Goal: Task Accomplishment & Management: Manage account settings

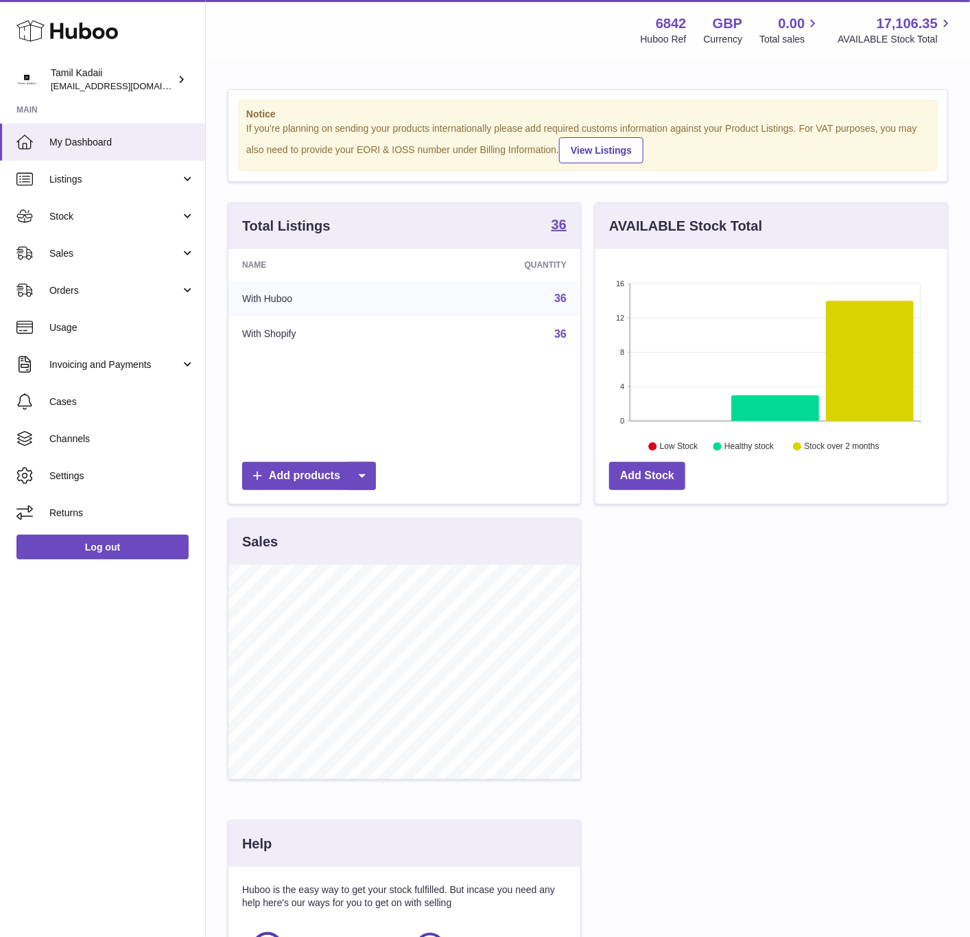
scroll to position [214, 351]
click at [119, 445] on link "Channels" at bounding box center [102, 438] width 205 height 37
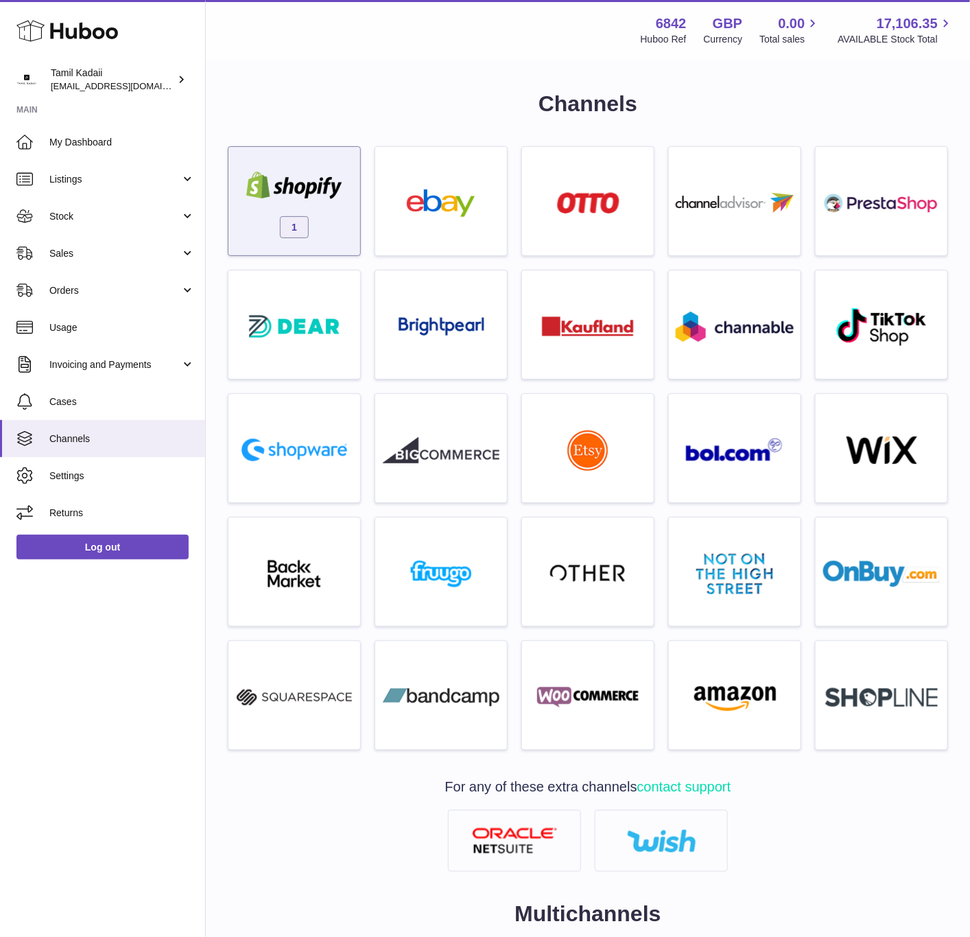
click at [309, 212] on div "1" at bounding box center [294, 205] width 118 height 88
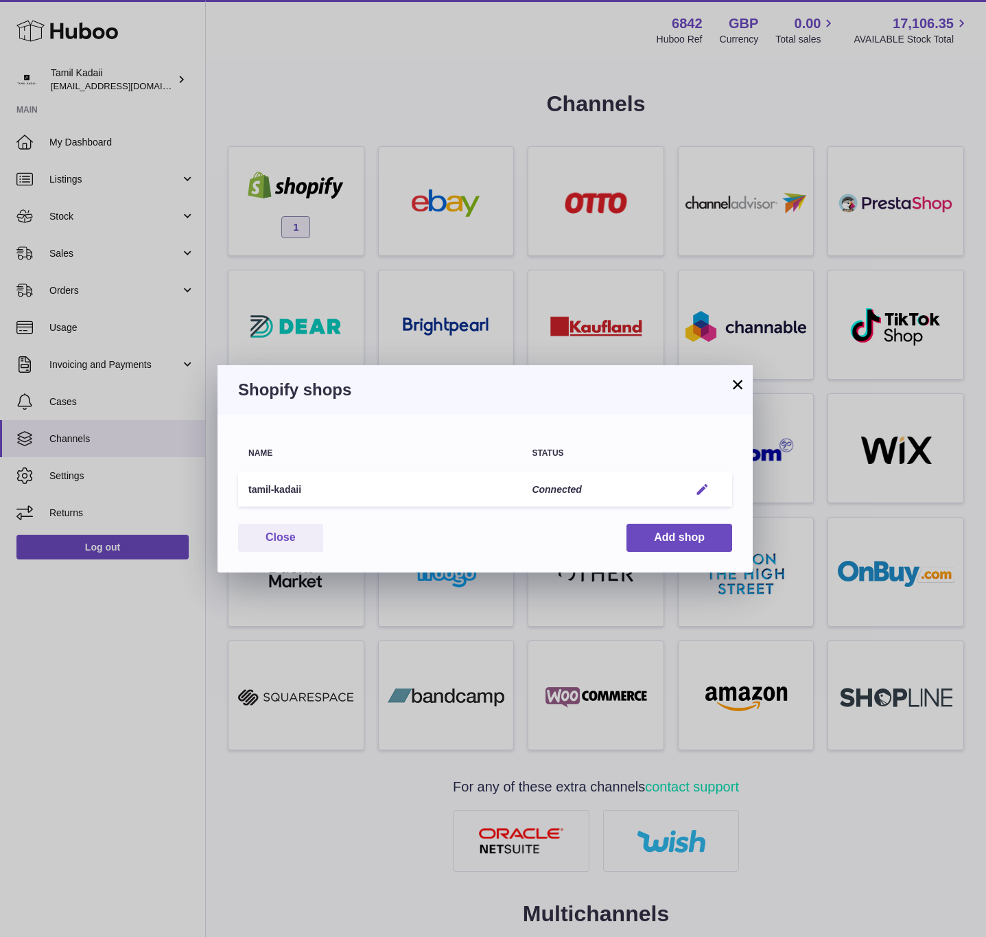
click at [710, 488] on button "Edit" at bounding box center [702, 489] width 25 height 14
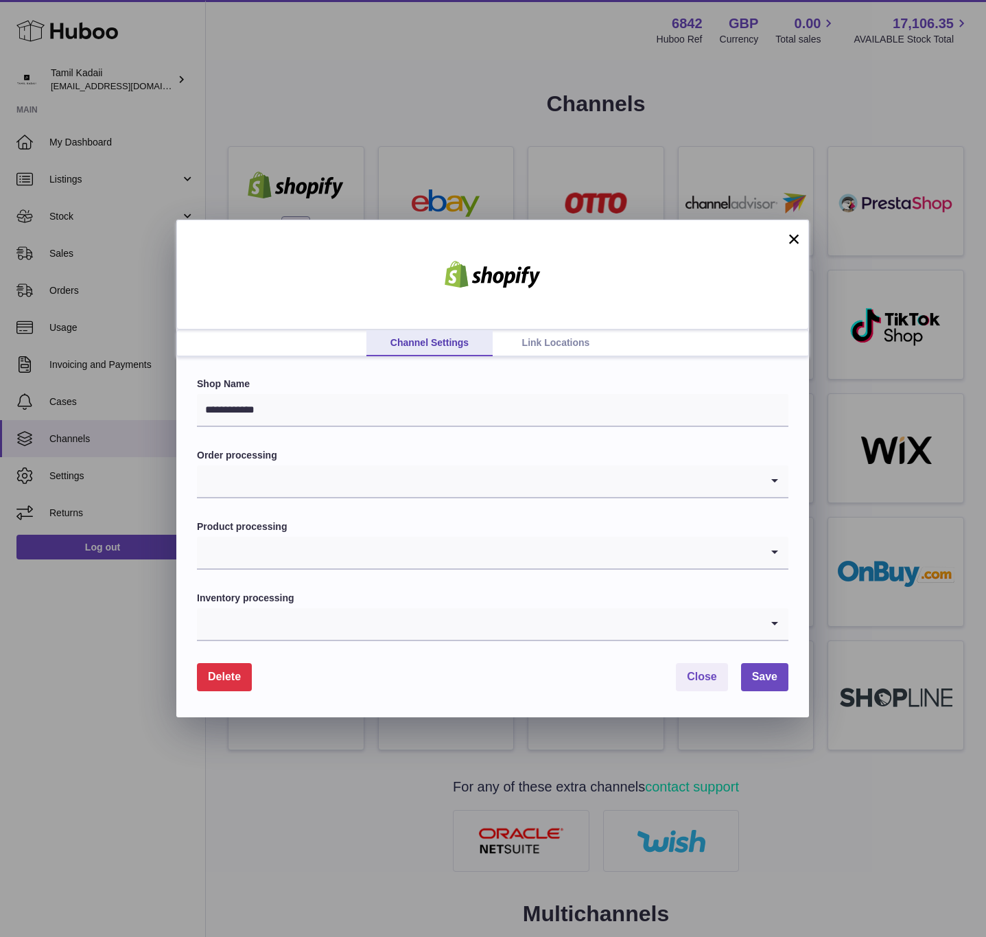
click at [541, 330] on link "Link Locations" at bounding box center [556, 343] width 126 height 26
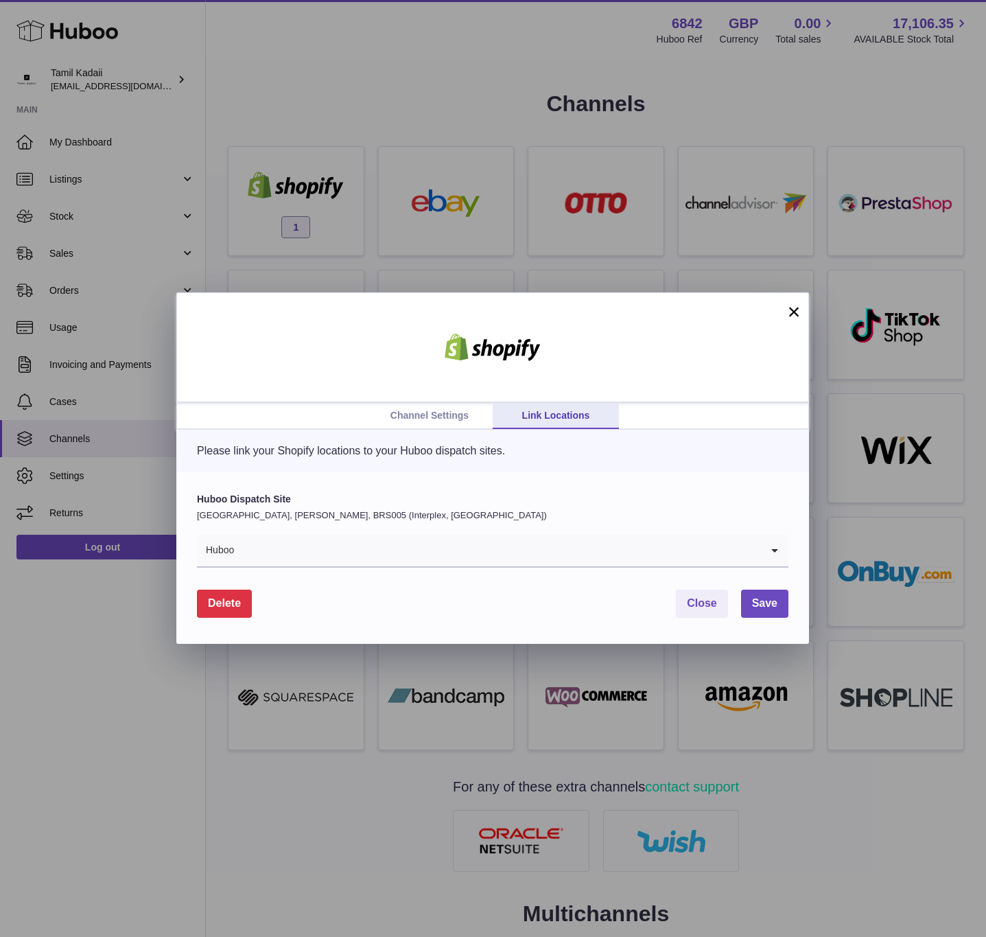
click at [453, 534] on input "Search for option" at bounding box center [498, 550] width 526 height 32
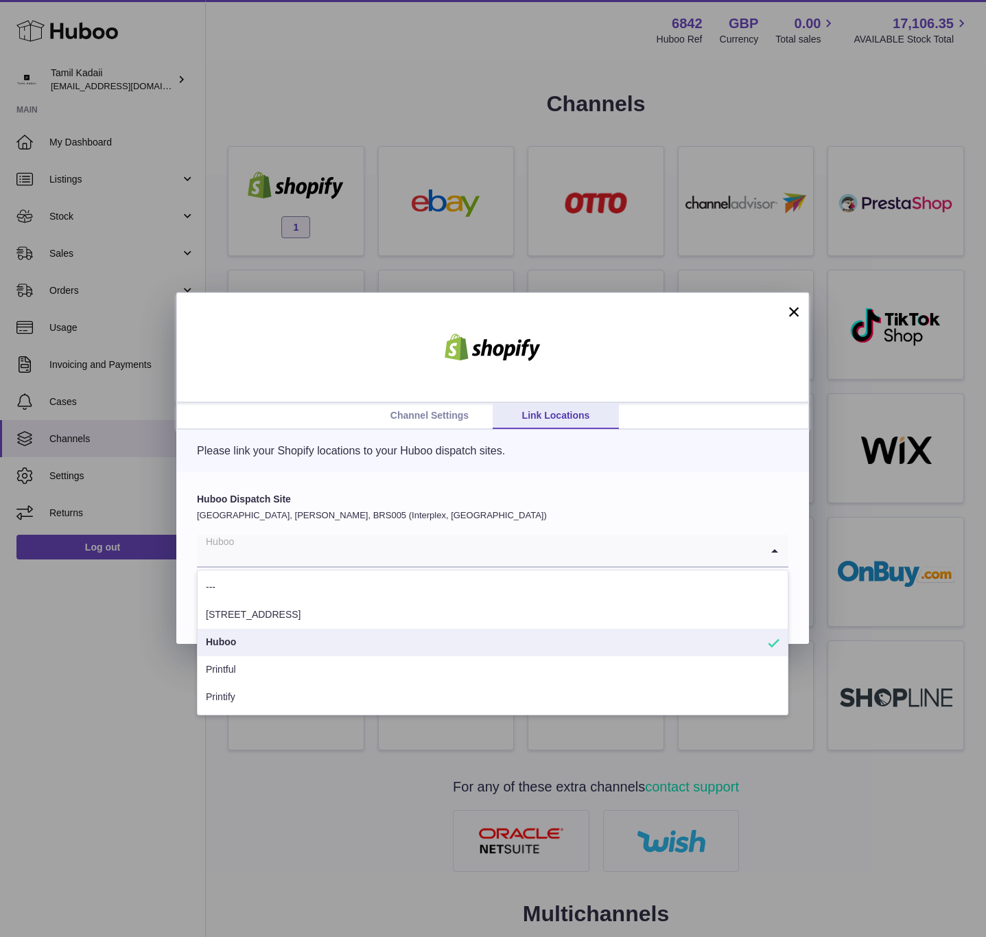
click at [427, 503] on label "Huboo Dispatch Site" at bounding box center [492, 499] width 591 height 13
click at [285, 541] on input "Search for option" at bounding box center [479, 550] width 564 height 32
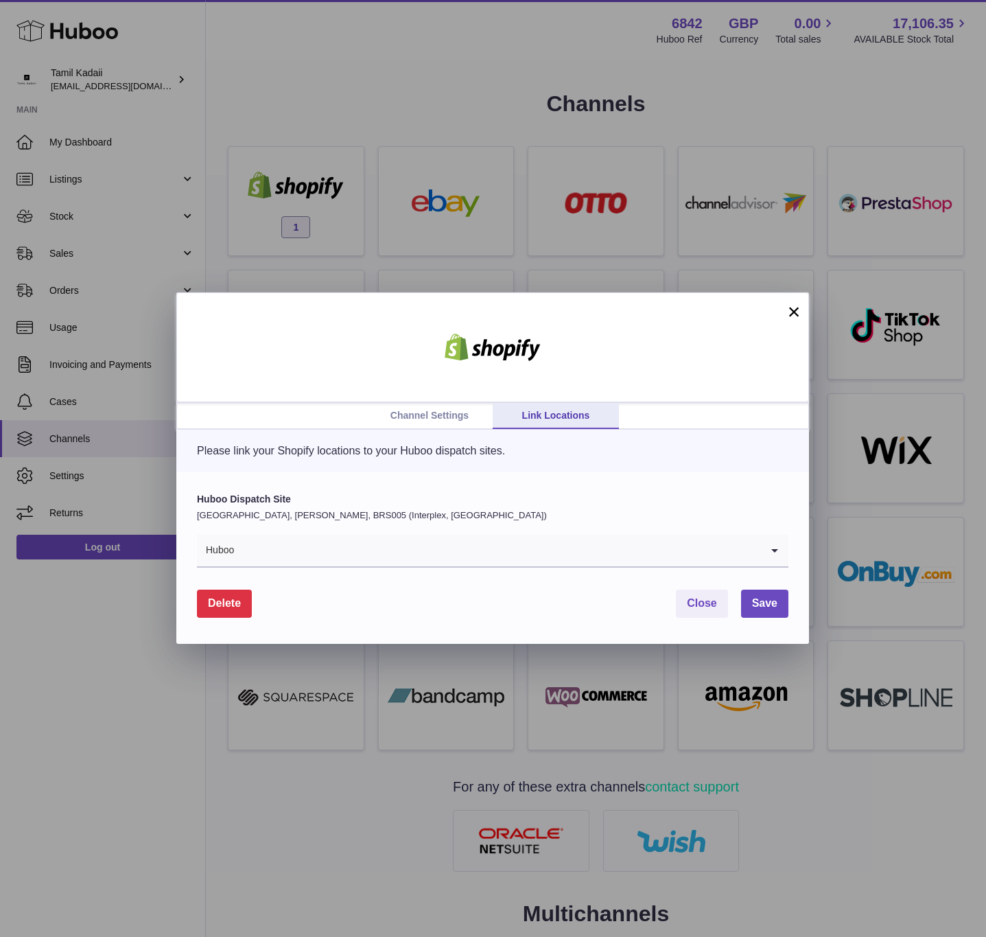
click at [634, 472] on div "Huboo Dispatch Site United Kingdom, Bradley Stoke, BRS005 (Interplex, UK) Huboo…" at bounding box center [492, 558] width 633 height 172
click at [787, 311] on button "×" at bounding box center [794, 311] width 16 height 16
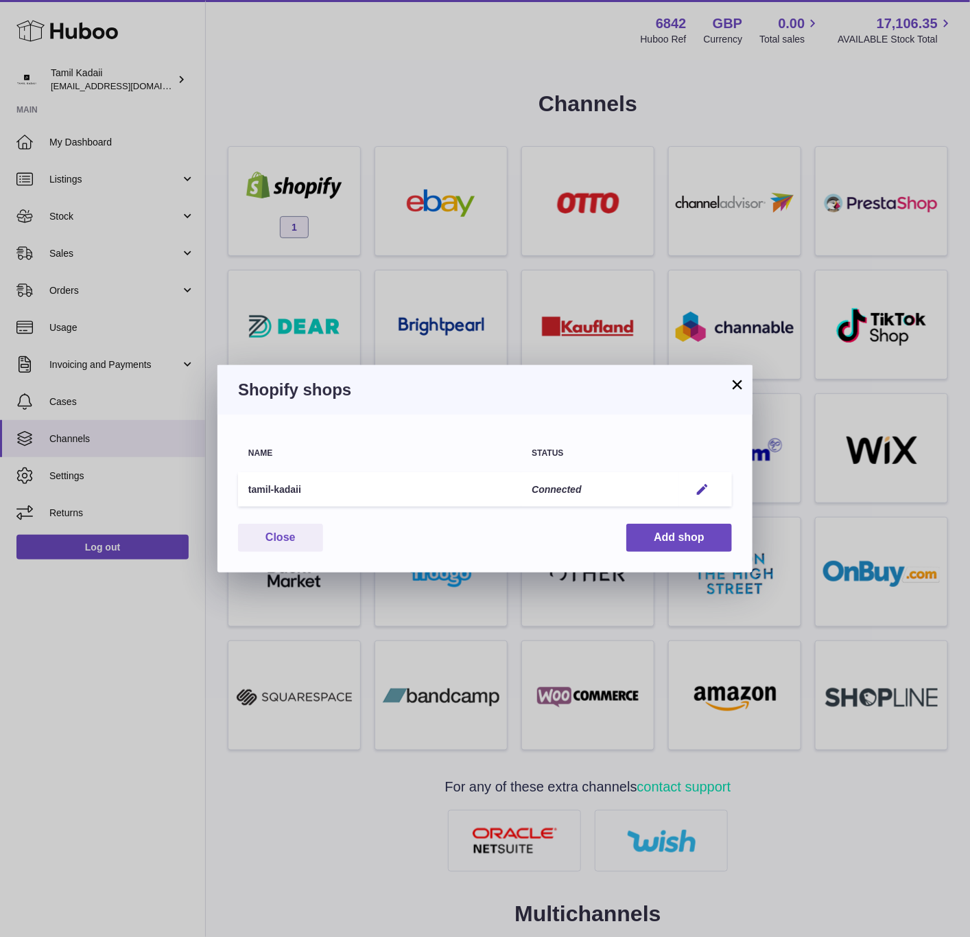
click at [733, 385] on button "×" at bounding box center [737, 384] width 16 height 16
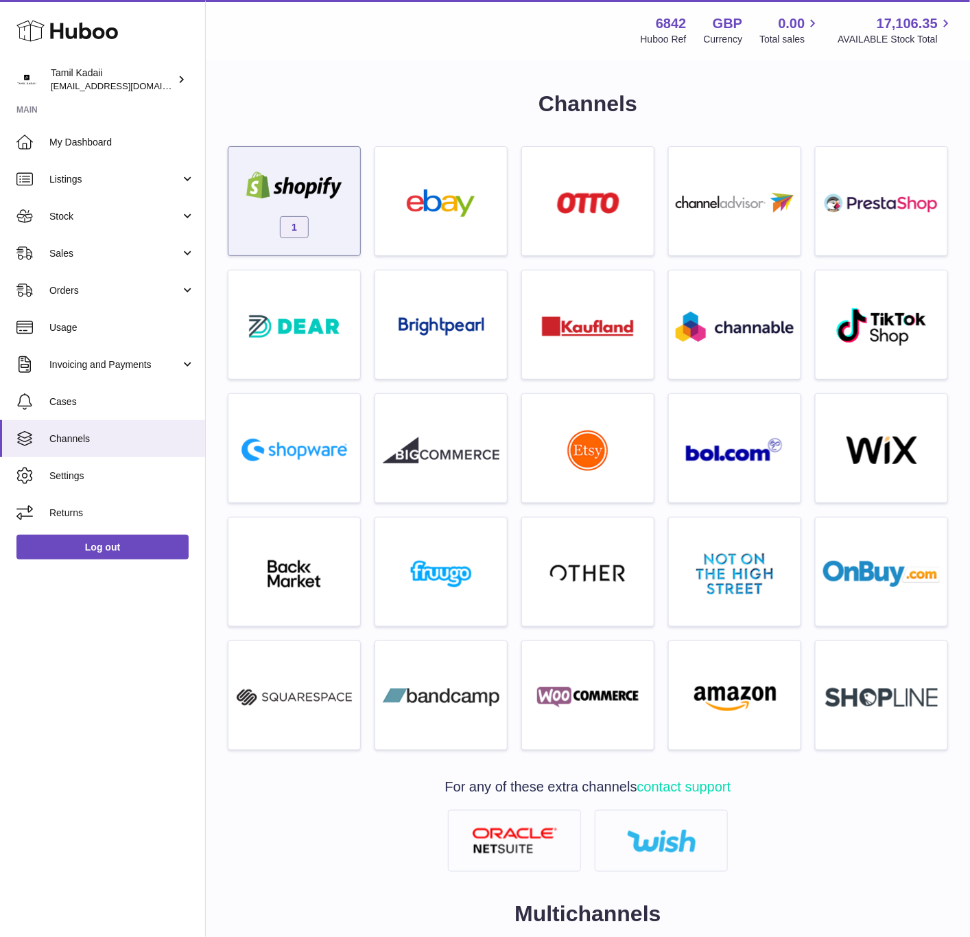
click at [313, 191] on img at bounding box center [294, 185] width 117 height 27
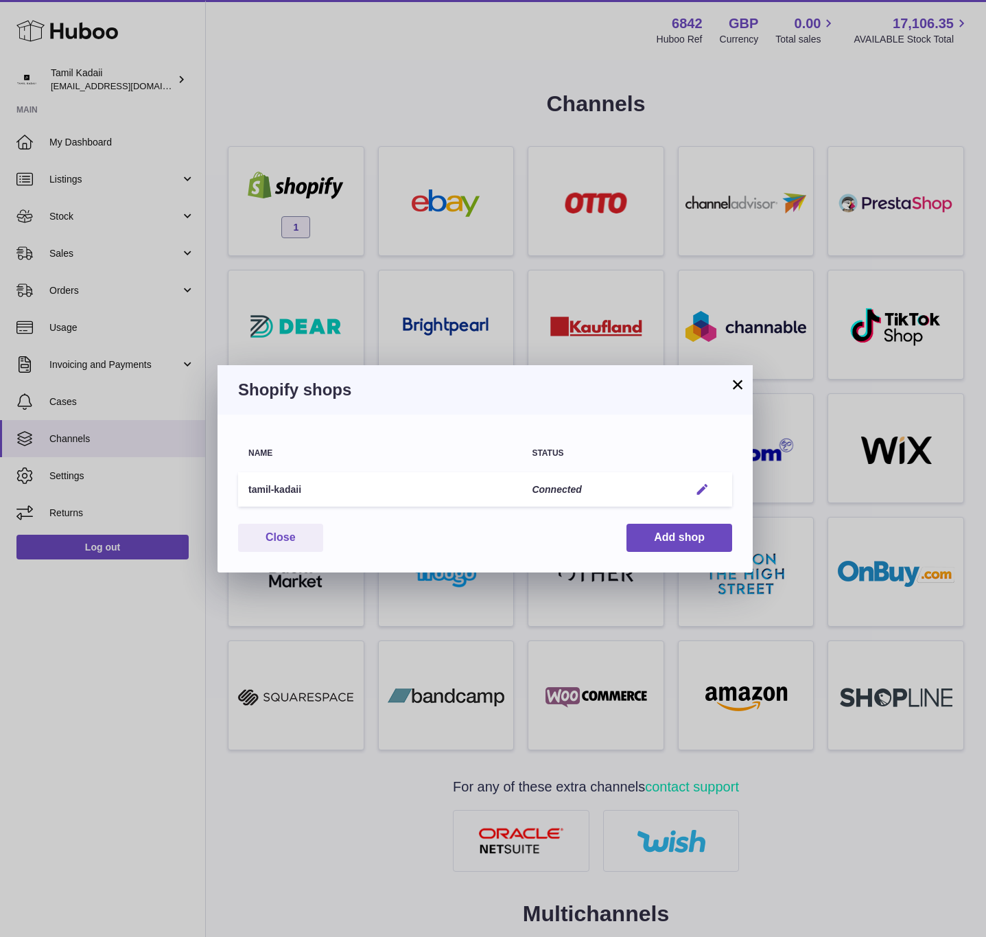
click at [705, 482] on em "button" at bounding box center [702, 489] width 14 height 14
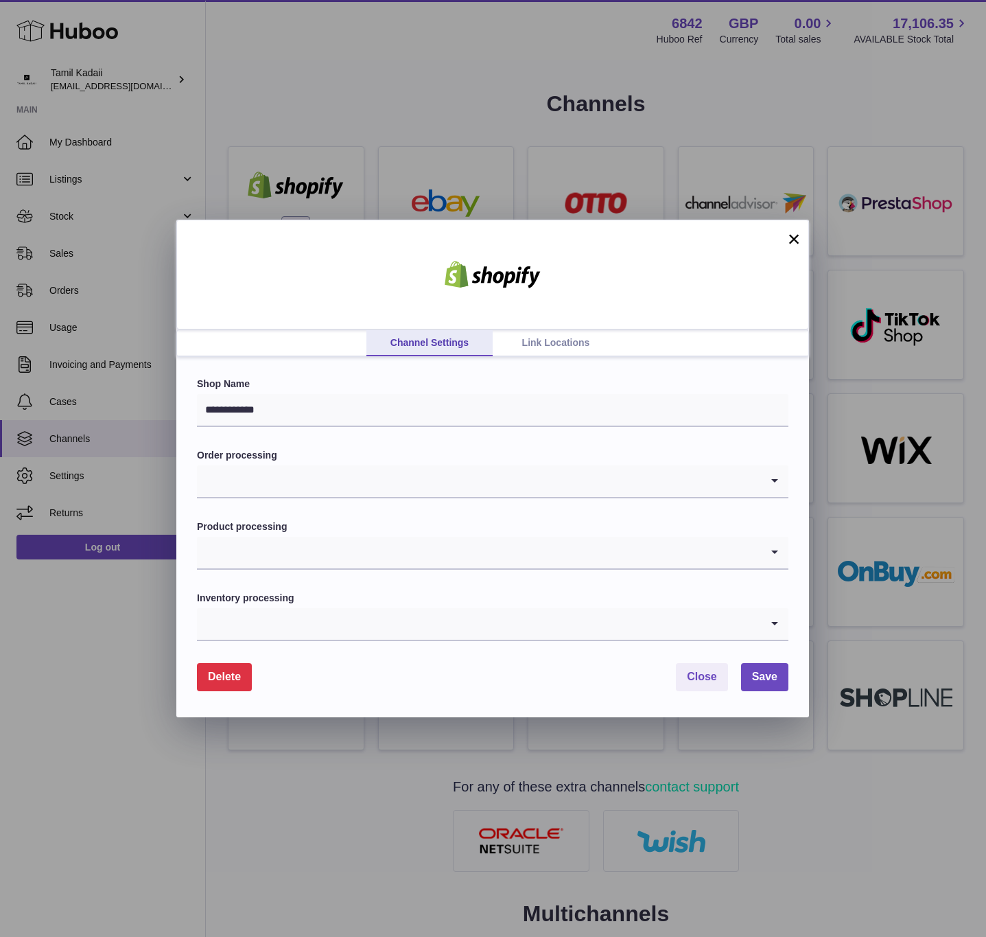
click at [558, 336] on link "Link Locations" at bounding box center [556, 343] width 126 height 26
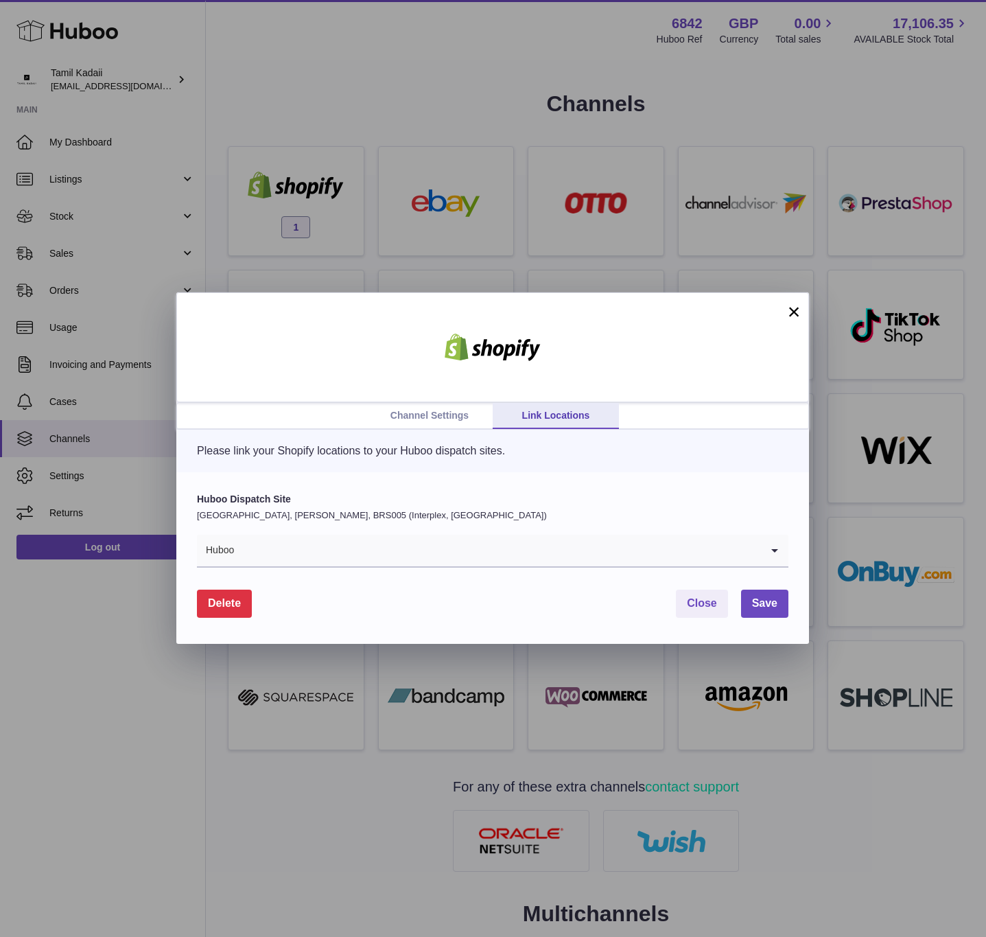
click at [358, 576] on form "Huboo Dispatch Site United Kingdom, Bradley Stoke, BRS005 (Interplex, UK) Huboo…" at bounding box center [492, 555] width 591 height 125
click at [377, 181] on div "Channel Settings Link Locations × Please link your Shopify locations to your Hu…" at bounding box center [493, 468] width 986 height 937
